Goal: Navigation & Orientation: Find specific page/section

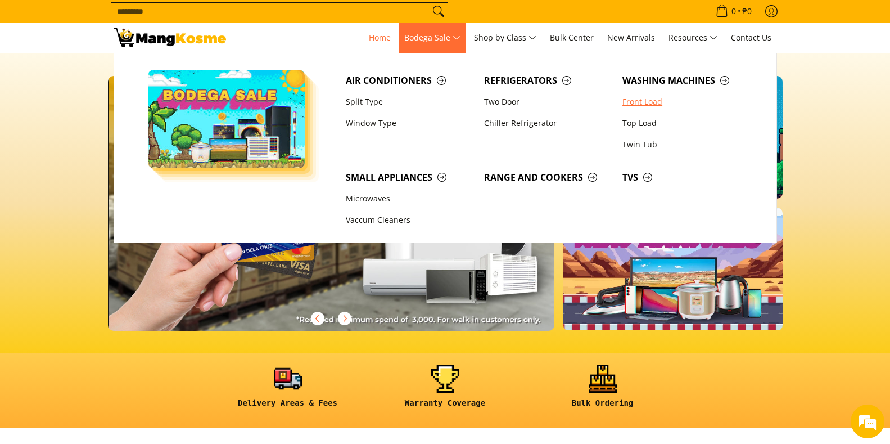
scroll to position [0, 894]
click at [646, 100] on link "Front Load" at bounding box center [686, 101] width 138 height 21
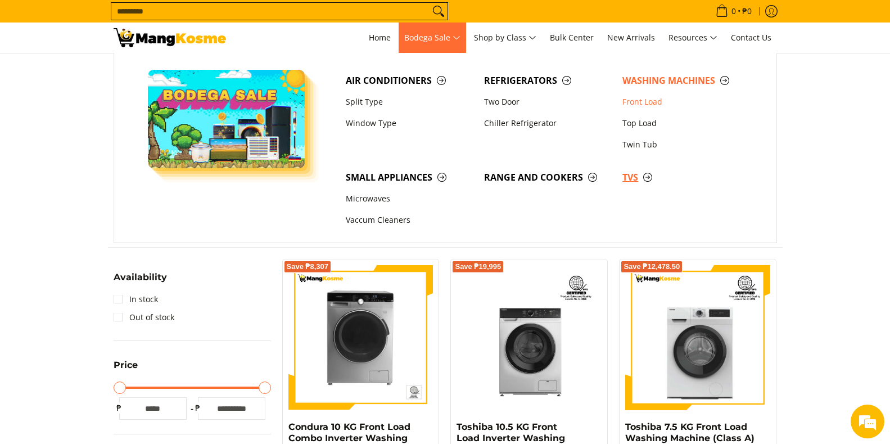
click at [632, 177] on span "TVs" at bounding box center [686, 177] width 127 height 14
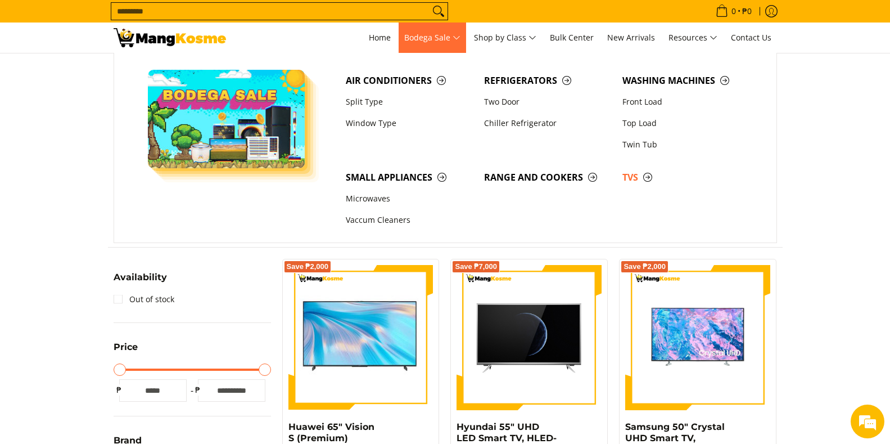
click at [450, 39] on span "Bodega Sale" at bounding box center [432, 38] width 56 height 14
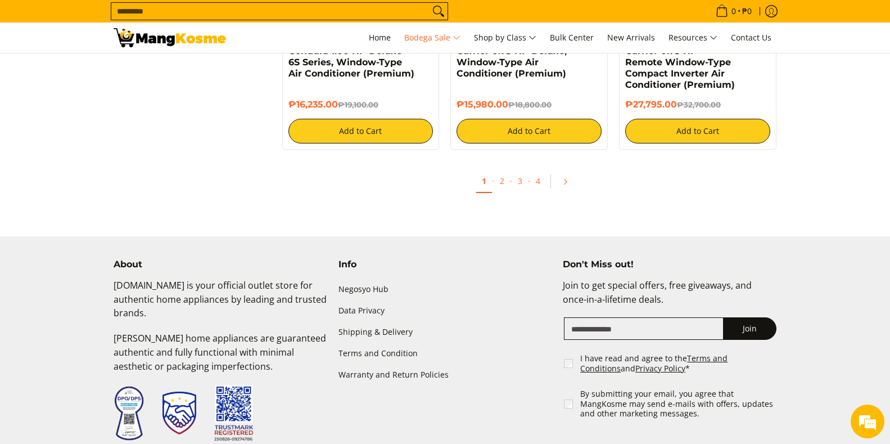
scroll to position [2475, 0]
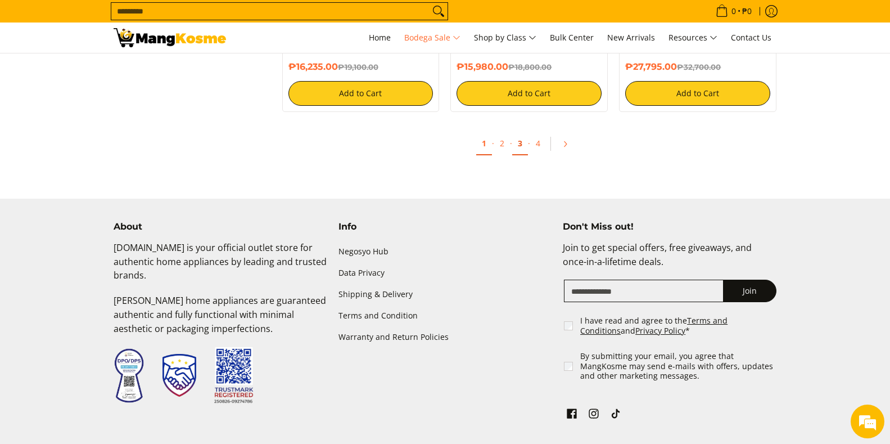
click at [518, 142] on link "3" at bounding box center [520, 143] width 16 height 23
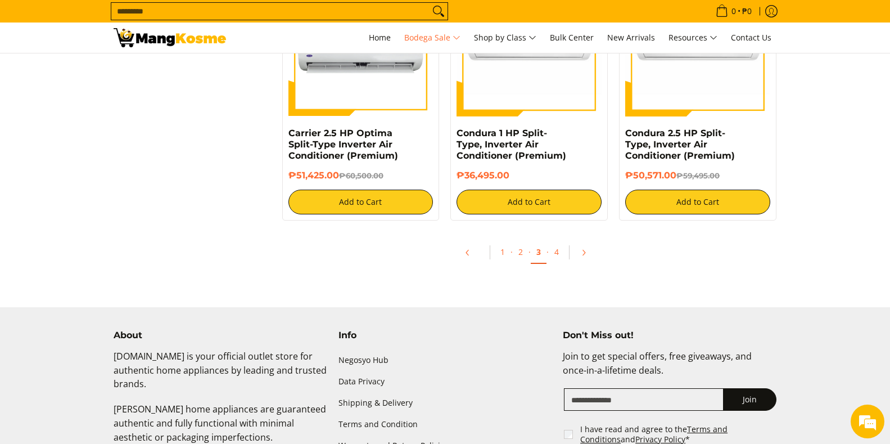
scroll to position [2362, 0]
